Goal: Transaction & Acquisition: Purchase product/service

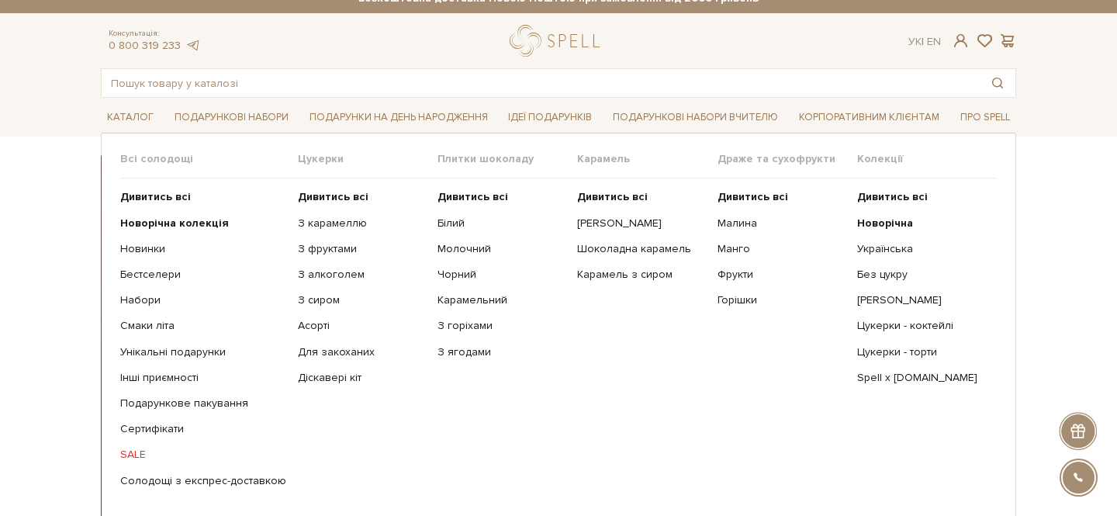
scroll to position [22, 0]
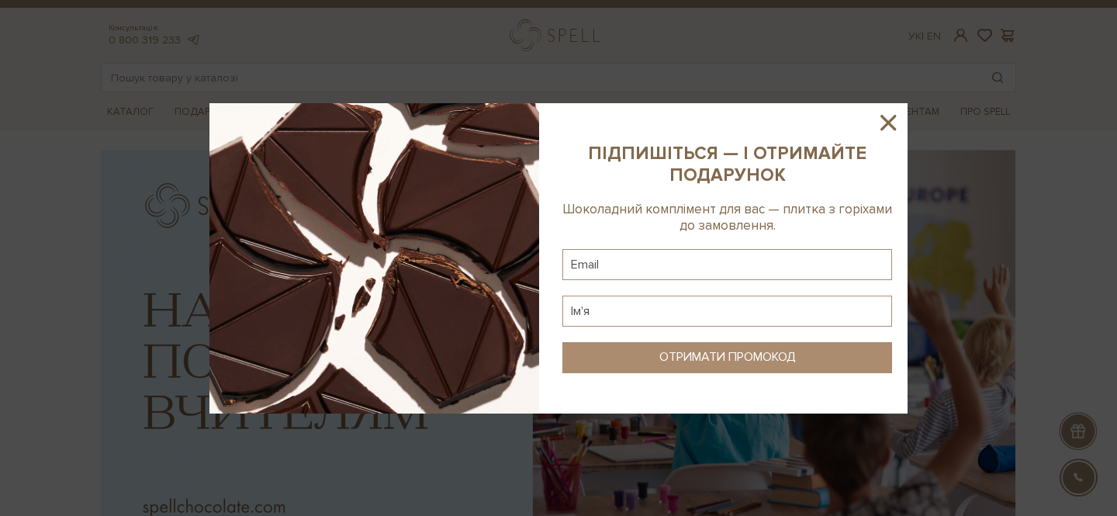
click at [326, 192] on div at bounding box center [558, 258] width 1117 height 516
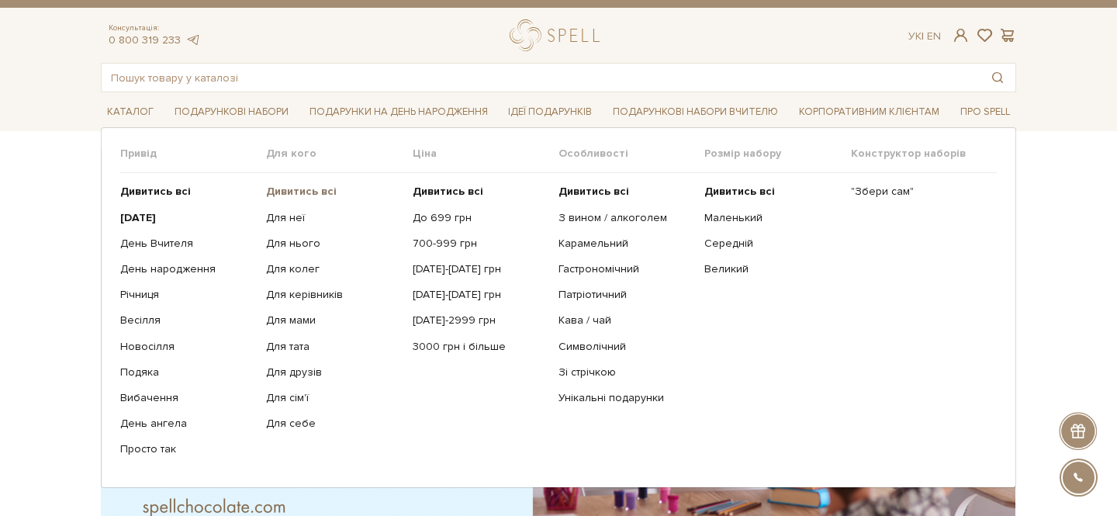
click at [292, 189] on b "Дивитись всі" at bounding box center [301, 191] width 71 height 13
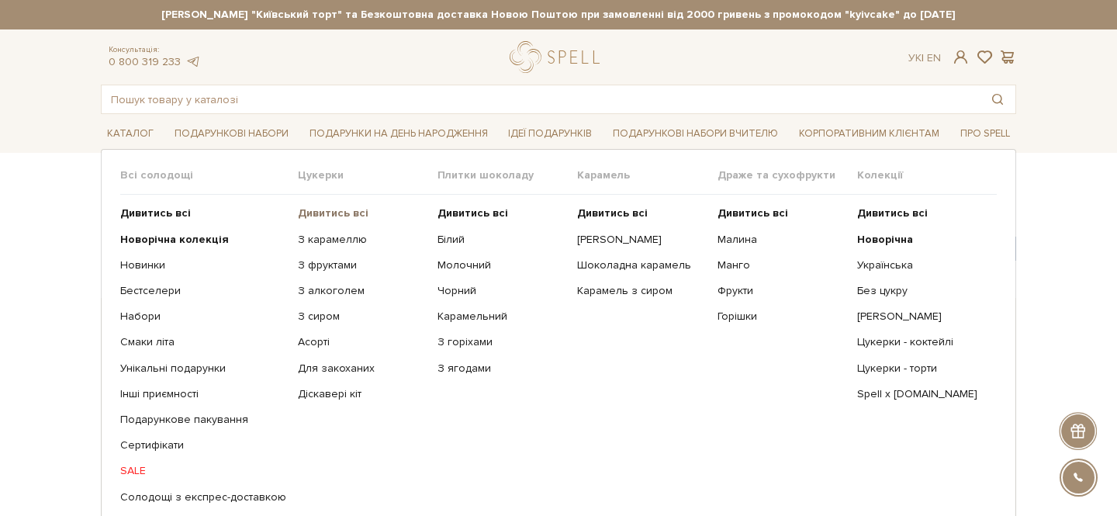
click at [339, 216] on b "Дивитись всі" at bounding box center [333, 212] width 71 height 13
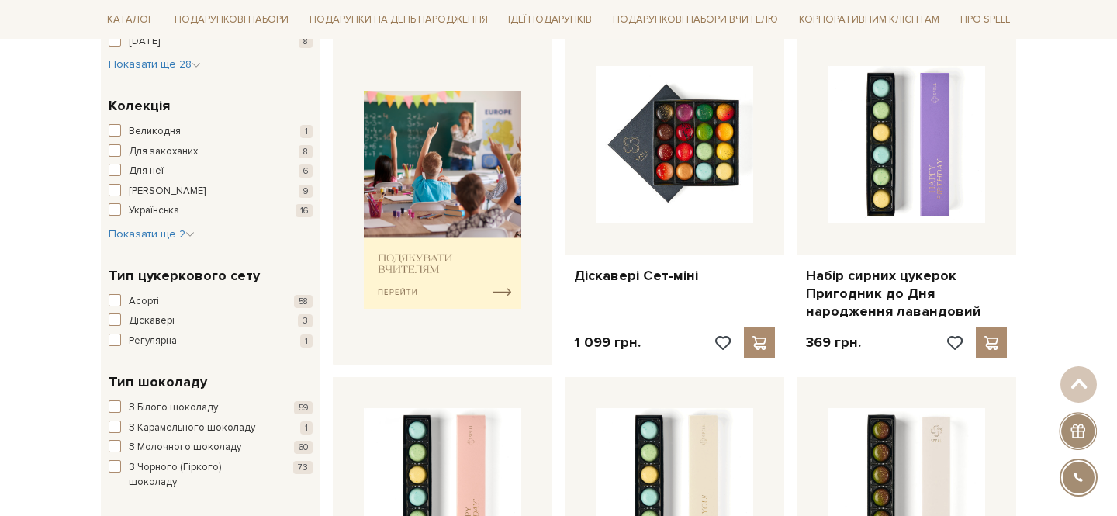
scroll to position [613, 0]
